Goal: Book appointment/travel/reservation

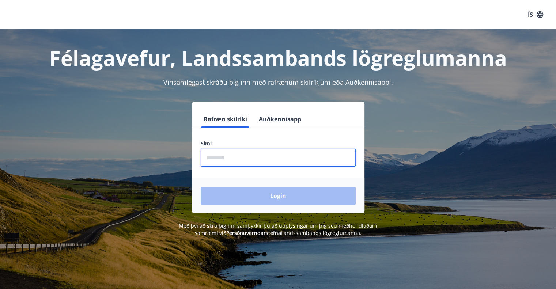
click at [213, 161] on input "phone" at bounding box center [278, 158] width 155 height 18
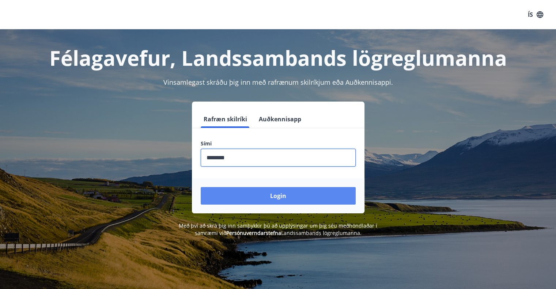
type input "********"
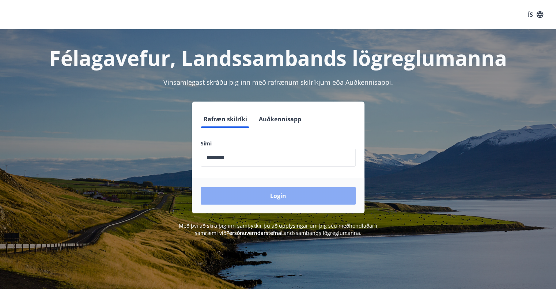
click at [259, 195] on button "Login" at bounding box center [278, 196] width 155 height 18
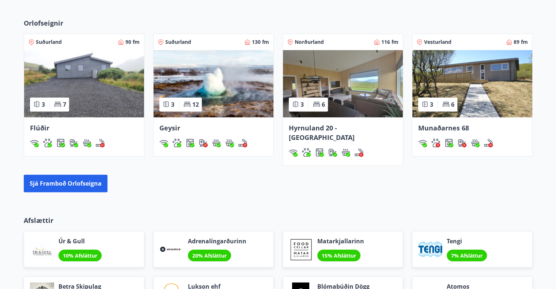
scroll to position [447, 0]
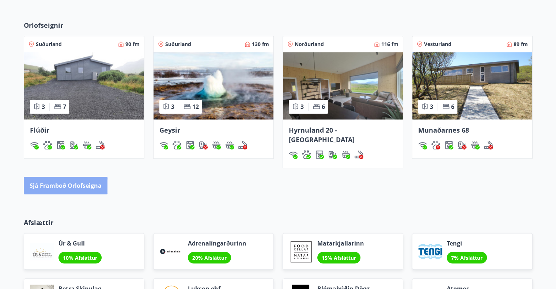
click at [59, 177] on button "Sjá framboð orlofseigna" at bounding box center [66, 186] width 84 height 18
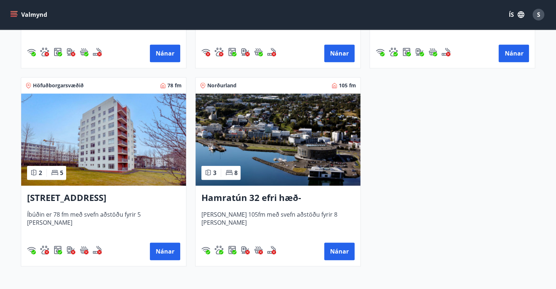
scroll to position [487, 0]
click at [104, 134] on img at bounding box center [103, 140] width 165 height 92
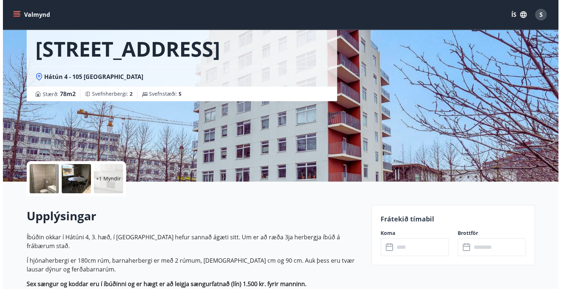
scroll to position [39, 0]
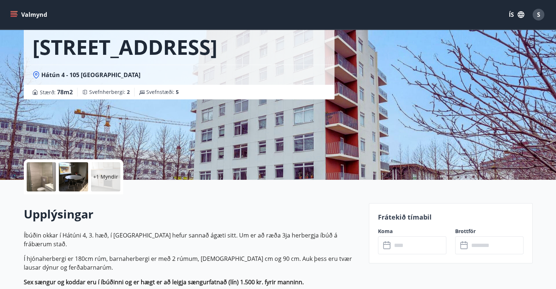
click at [41, 182] on div at bounding box center [41, 176] width 29 height 29
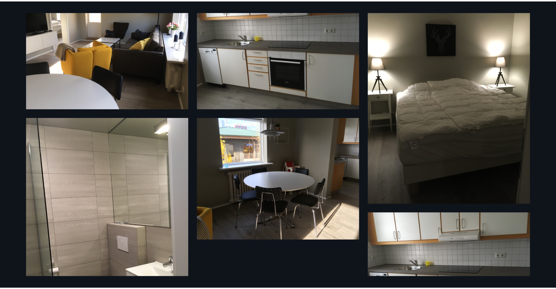
scroll to position [0, 0]
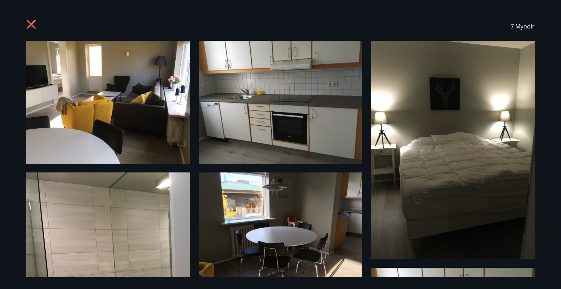
click at [37, 23] on icon at bounding box center [32, 25] width 12 height 12
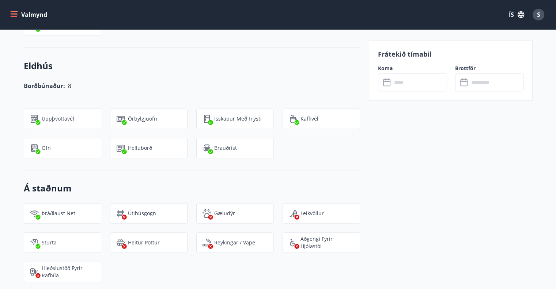
scroll to position [624, 0]
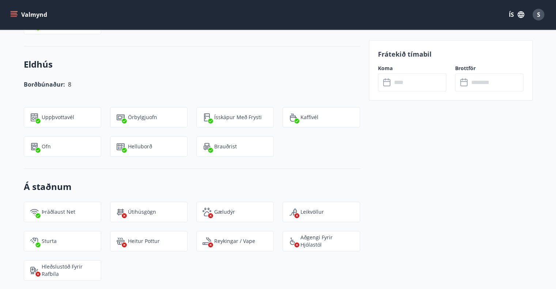
click at [388, 87] on div "​ ​" at bounding box center [412, 82] width 68 height 18
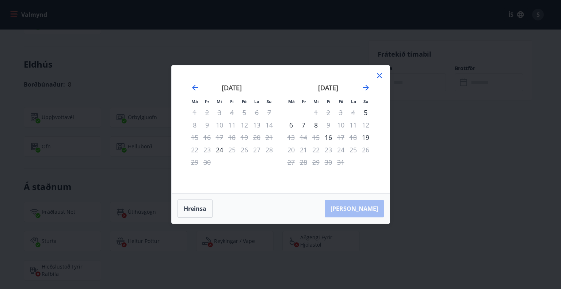
click at [377, 73] on icon at bounding box center [379, 75] width 5 height 5
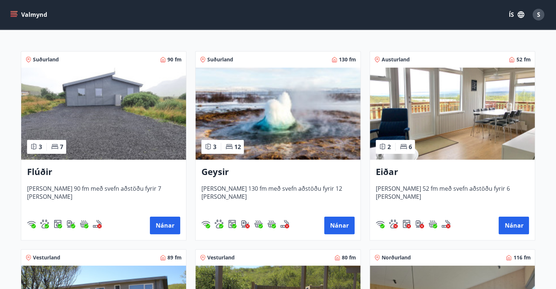
scroll to position [118, 0]
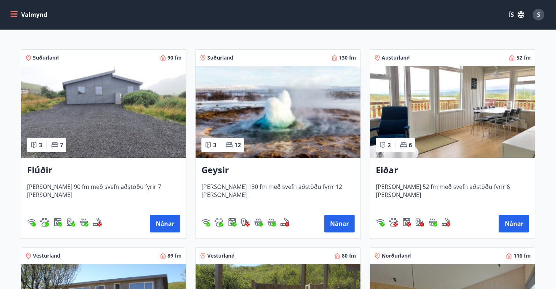
click at [159, 102] on img at bounding box center [103, 112] width 165 height 92
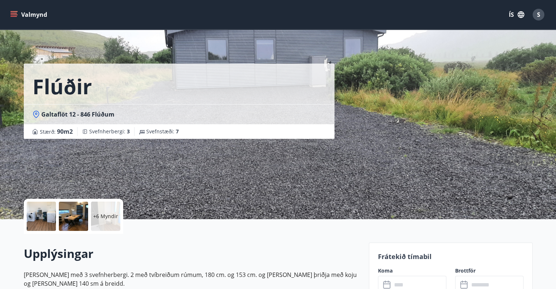
click at [32, 213] on div at bounding box center [41, 216] width 29 height 29
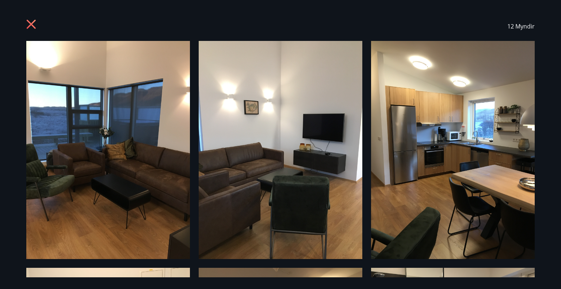
click at [35, 22] on icon at bounding box center [32, 25] width 12 height 12
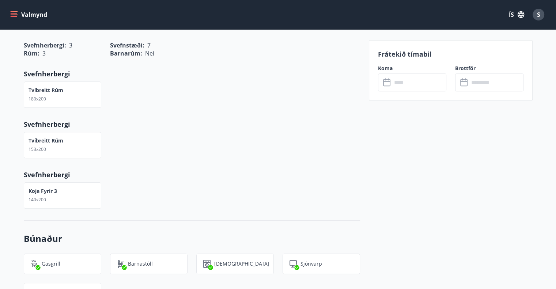
scroll to position [342, 0]
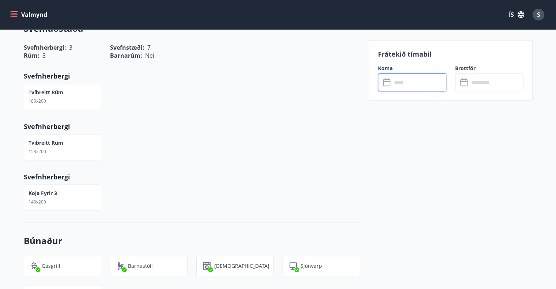
click at [397, 79] on input "text" at bounding box center [419, 82] width 54 height 18
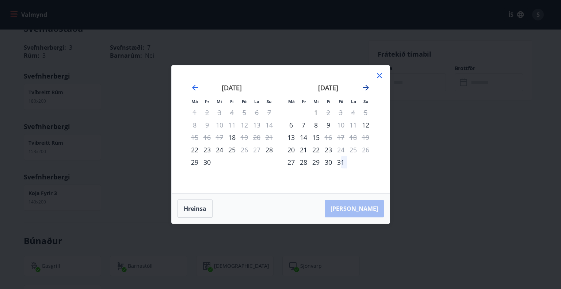
click at [366, 86] on icon "Move forward to switch to the next month." at bounding box center [366, 88] width 6 height 6
click at [339, 124] on div "7" at bounding box center [341, 125] width 12 height 12
click at [351, 124] on div "8" at bounding box center [353, 125] width 12 height 12
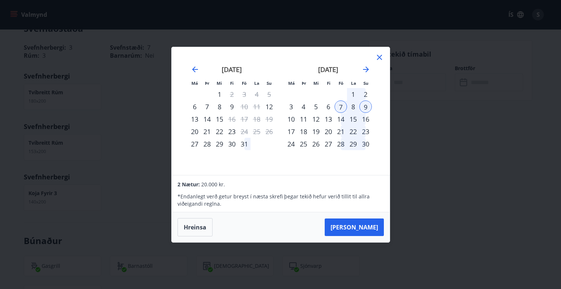
click at [338, 104] on div "7" at bounding box center [341, 106] width 12 height 12
click at [381, 57] on icon at bounding box center [379, 57] width 9 height 9
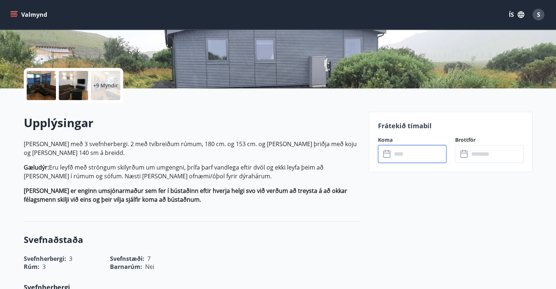
scroll to position [0, 0]
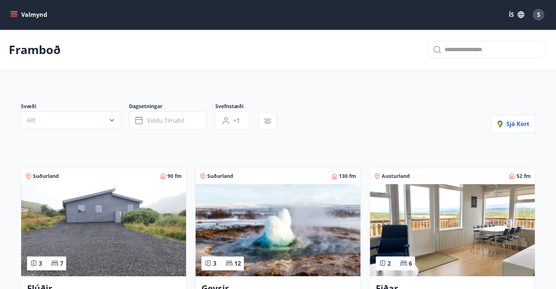
click at [266, 208] on img at bounding box center [277, 230] width 165 height 92
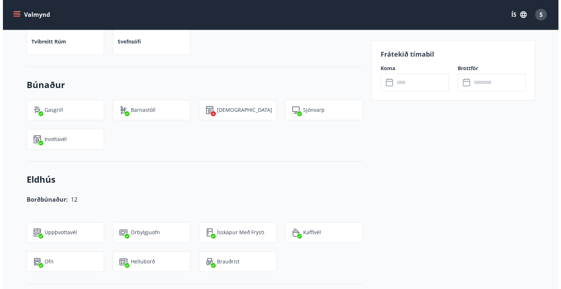
scroll to position [602, 0]
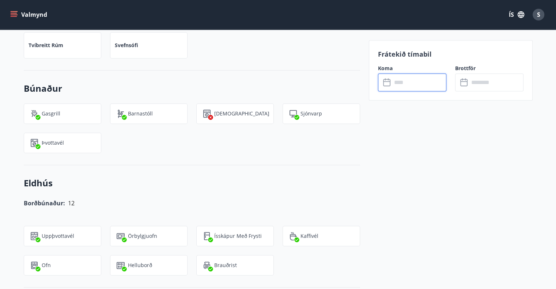
click at [399, 83] on input "text" at bounding box center [419, 82] width 54 height 18
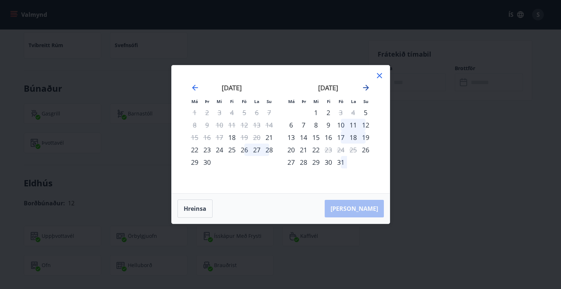
click at [366, 88] on icon "Move forward to switch to the next month." at bounding box center [366, 88] width 6 height 6
click at [243, 164] on div "31" at bounding box center [244, 162] width 12 height 12
click at [353, 110] on div "1" at bounding box center [353, 112] width 12 height 12
